Goal: Information Seeking & Learning: Find specific fact

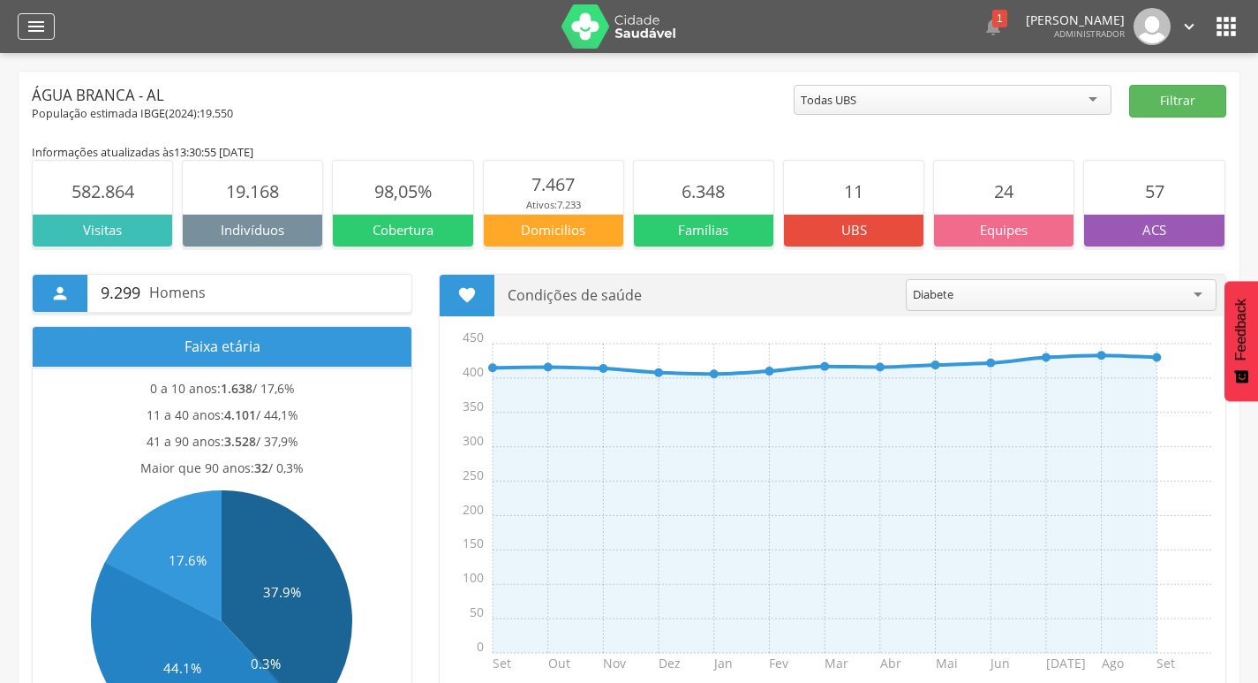
click at [42, 38] on div "" at bounding box center [36, 26] width 37 height 26
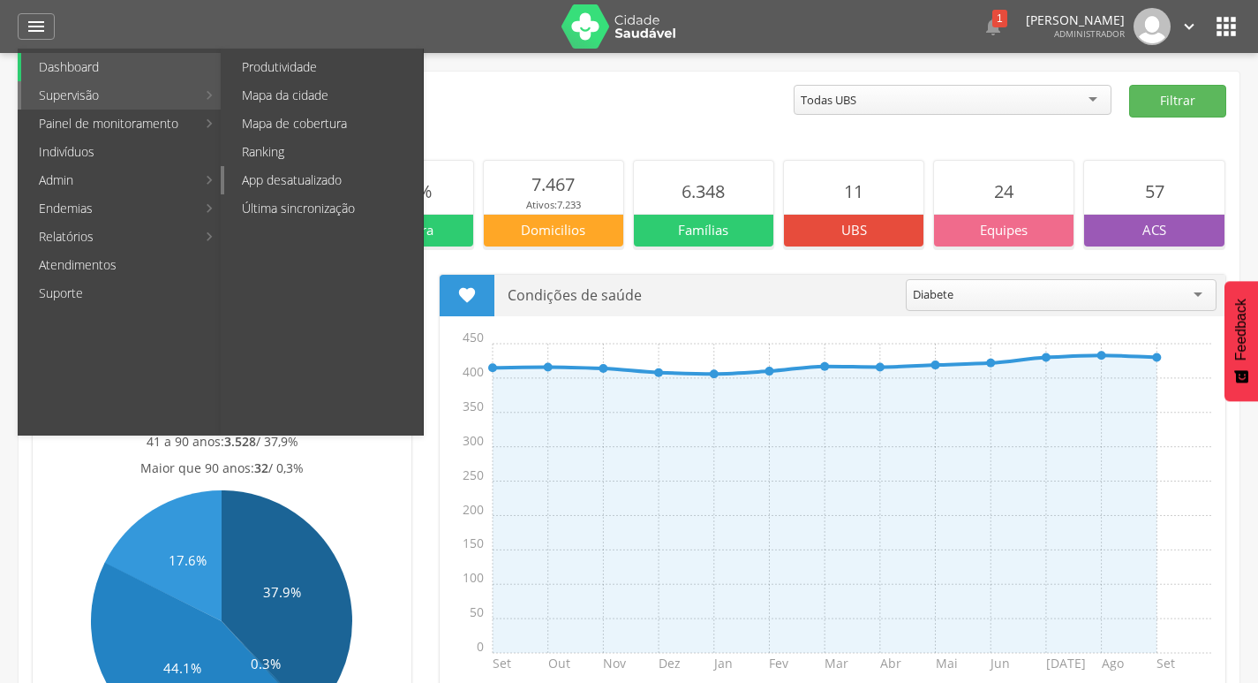
click at [292, 172] on link "App desatualizado" at bounding box center [323, 180] width 199 height 28
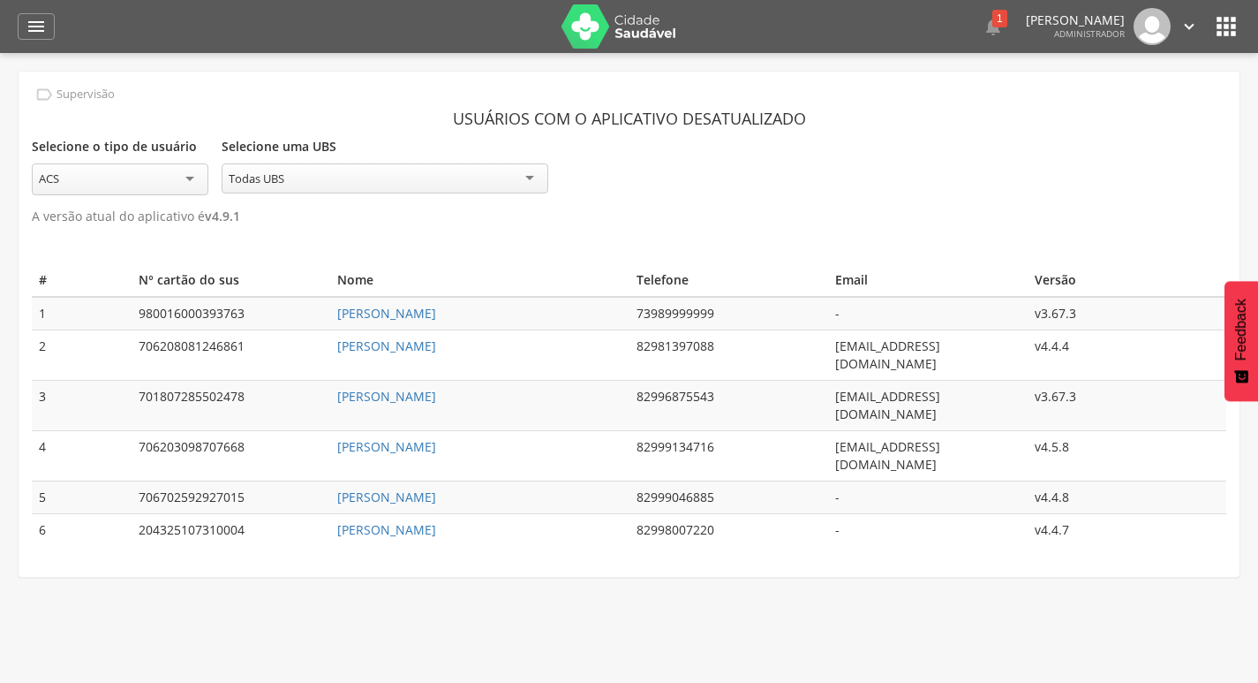
drag, startPoint x: 497, startPoint y: 312, endPoint x: 291, endPoint y: 313, distance: 205.7
click at [291, 313] on tr "1 980016000393763 [PERSON_NAME] 73989999999 - v3.67.3" at bounding box center [629, 314] width 1195 height 34
copy tr "[PERSON_NAME]"
drag, startPoint x: 508, startPoint y: 339, endPoint x: 310, endPoint y: 339, distance: 197.8
click at [310, 339] on tr "2 706208081246861 [PERSON_NAME] 82981397088 [EMAIL_ADDRESS][DOMAIN_NAME] v4.4.4" at bounding box center [629, 355] width 1195 height 50
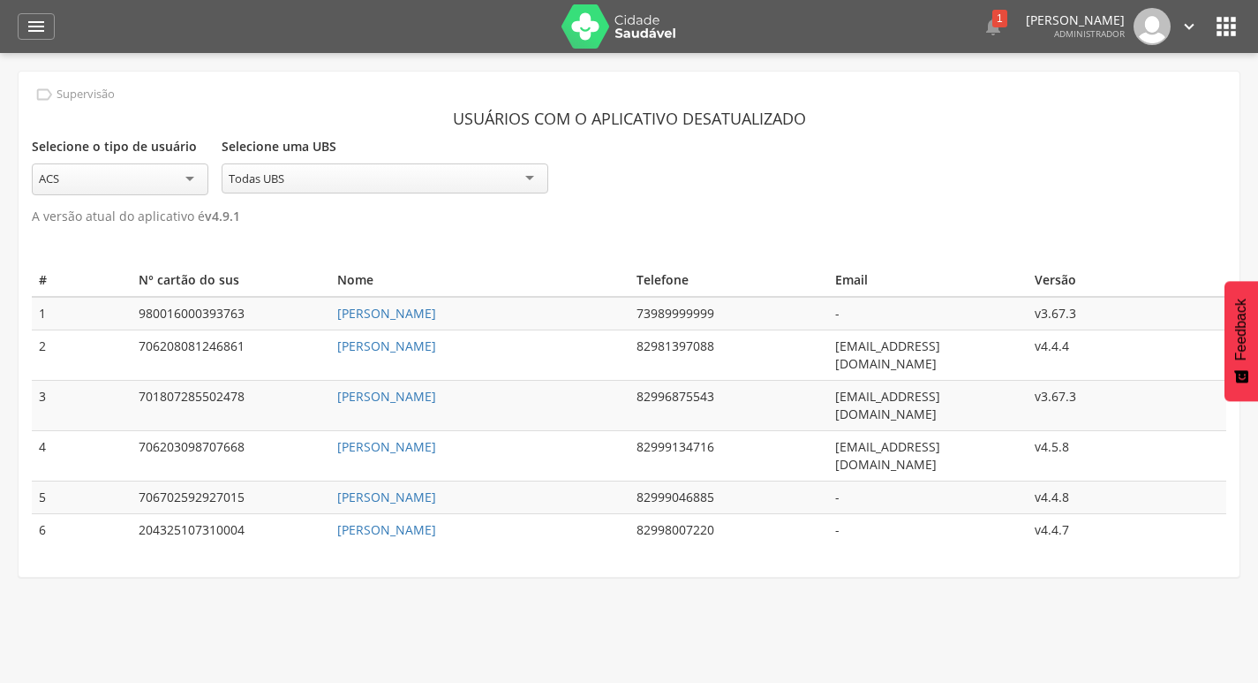
copy tr "[PERSON_NAME]"
drag, startPoint x: 464, startPoint y: 373, endPoint x: 315, endPoint y: 369, distance: 148.4
click at [330, 381] on td "[PERSON_NAME]" at bounding box center [479, 406] width 298 height 50
copy link "[PERSON_NAME]"
drag, startPoint x: 511, startPoint y: 299, endPoint x: 308, endPoint y: 292, distance: 203.2
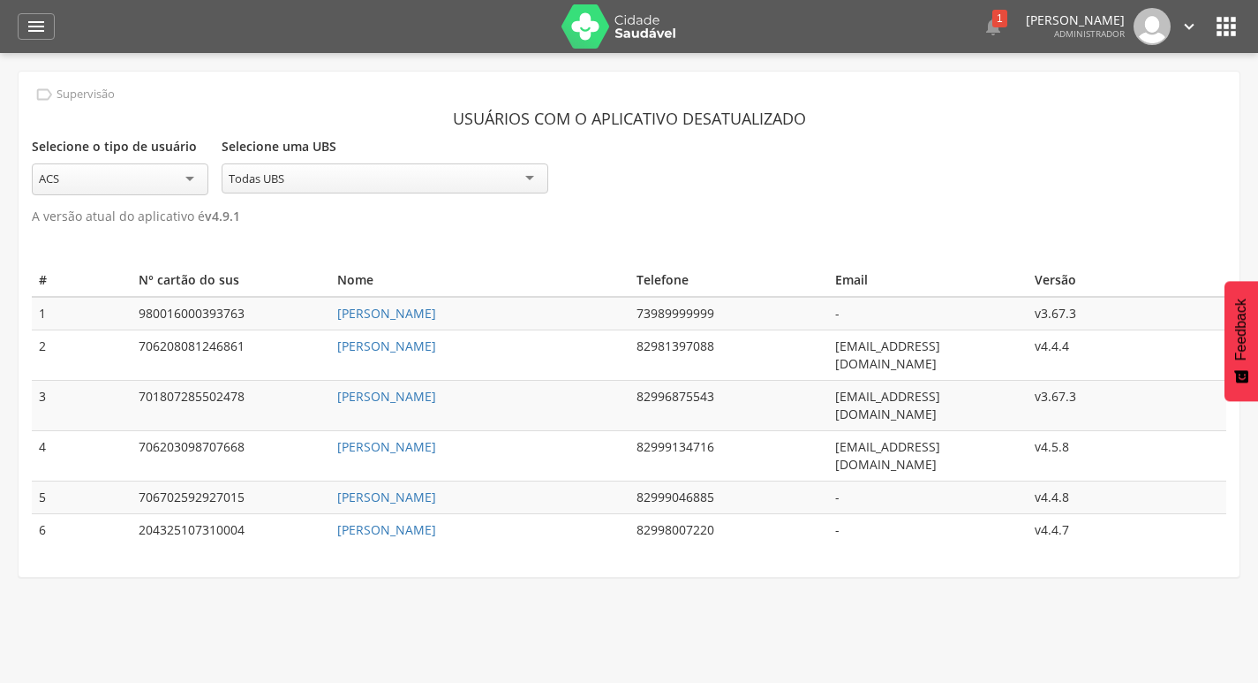
click at [308, 292] on table "# N° cartão do sus Nome Telefone Email Versão 1 980016000393763 [PERSON_NAME] F…" at bounding box center [629, 405] width 1195 height 282
click at [507, 300] on td "[PERSON_NAME]" at bounding box center [479, 314] width 298 height 34
drag, startPoint x: 507, startPoint y: 307, endPoint x: 299, endPoint y: 311, distance: 207.5
click at [299, 311] on tr "1 980016000393763 [PERSON_NAME] 73989999999 - v3.67.3" at bounding box center [629, 314] width 1195 height 34
copy tr "[PERSON_NAME]"
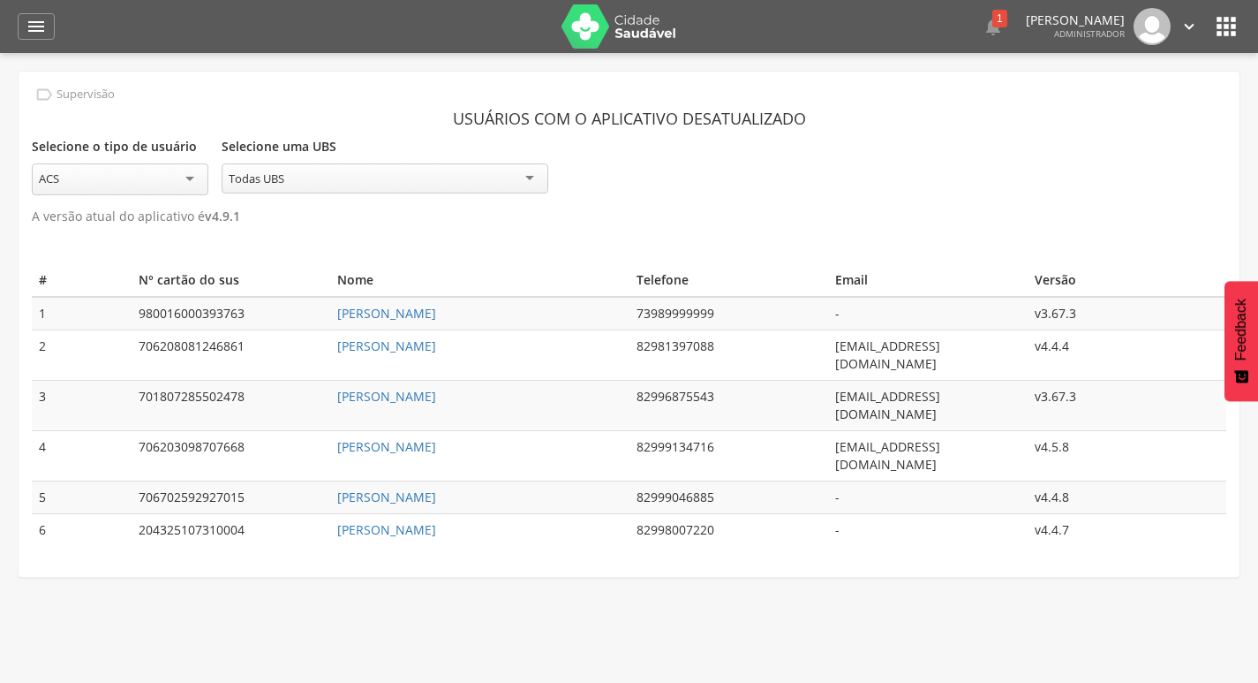
drag, startPoint x: 572, startPoint y: 403, endPoint x: 287, endPoint y: 410, distance: 285.3
click at [287, 431] on tr "4 706203098707668 [PERSON_NAME] 82999134716 [EMAIL_ADDRESS][DOMAIN_NAME] v4.5.8" at bounding box center [629, 456] width 1195 height 50
copy tr "[PERSON_NAME]"
drag, startPoint x: 542, startPoint y: 440, endPoint x: 316, endPoint y: 452, distance: 226.4
click at [330, 481] on td "[PERSON_NAME]" at bounding box center [479, 497] width 298 height 33
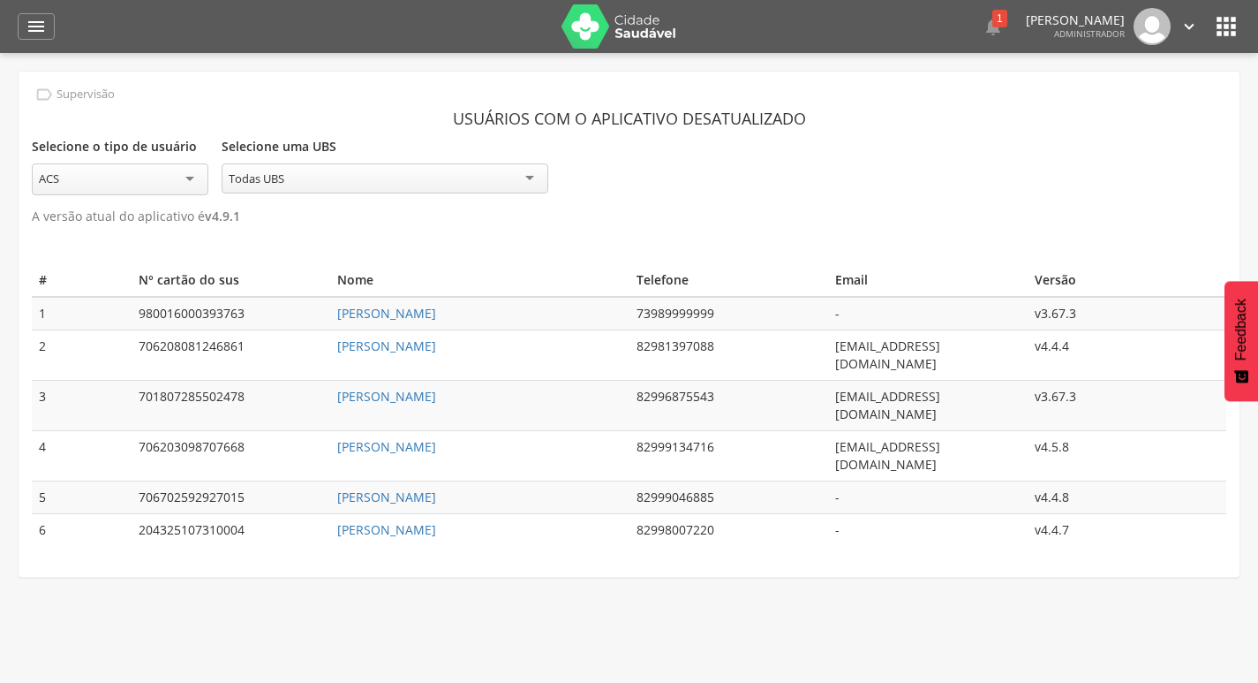
copy link "[PERSON_NAME]"
drag, startPoint x: 485, startPoint y: 466, endPoint x: 304, endPoint y: 471, distance: 181.1
click at [304, 514] on tr "6 204325107310004 [PERSON_NAME] 82998007220 - v4.4.7" at bounding box center [629, 530] width 1195 height 33
copy tr "[PERSON_NAME]"
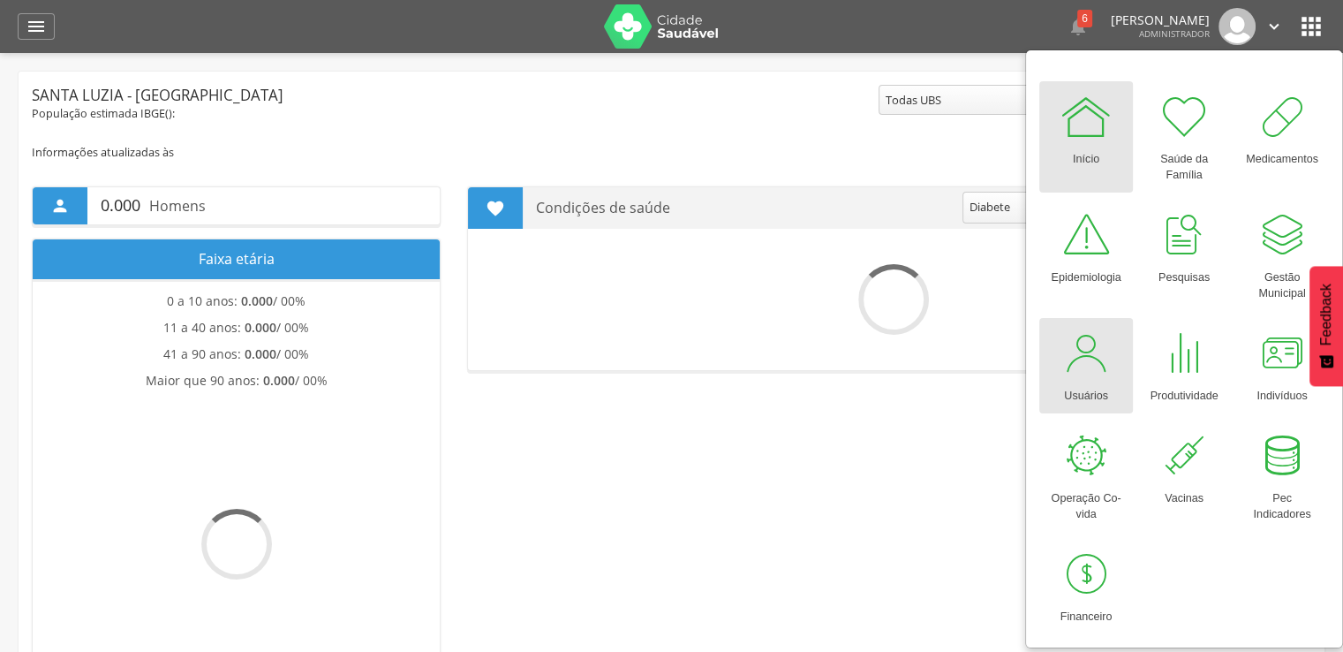
click at [1124, 358] on link "Usuários" at bounding box center [1086, 365] width 94 height 95
